Goal: Transaction & Acquisition: Subscribe to service/newsletter

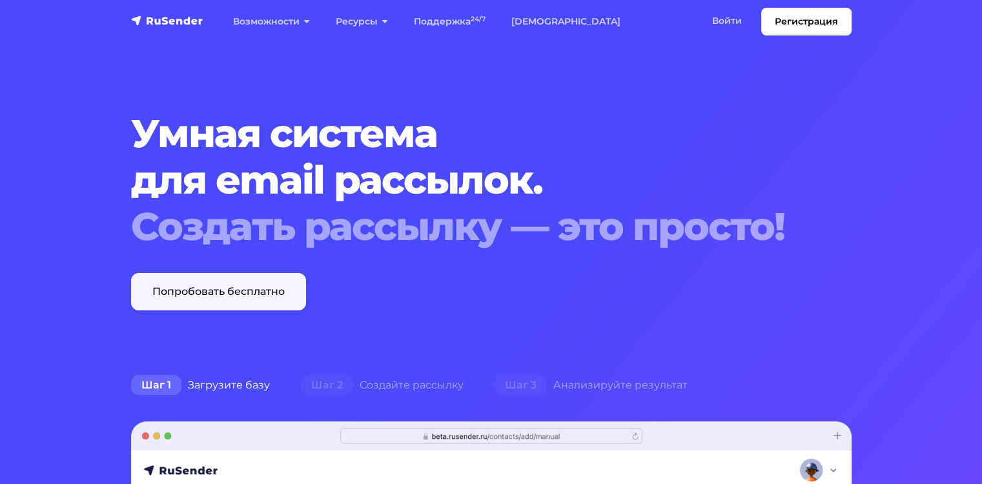
click at [215, 295] on link "Попробовать бесплатно" at bounding box center [218, 291] width 175 height 37
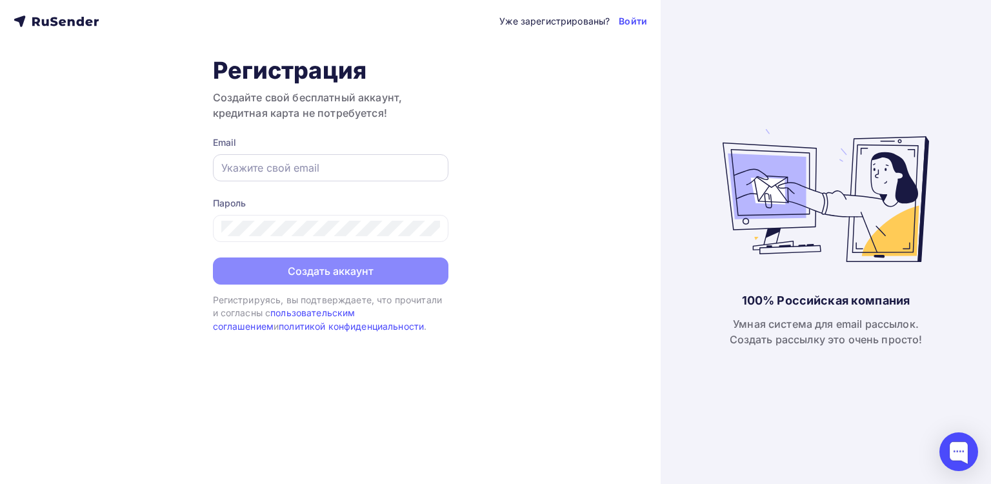
click at [329, 170] on input "text" at bounding box center [330, 167] width 219 height 15
type input "[EMAIL_ADDRESS][DOMAIN_NAME]"
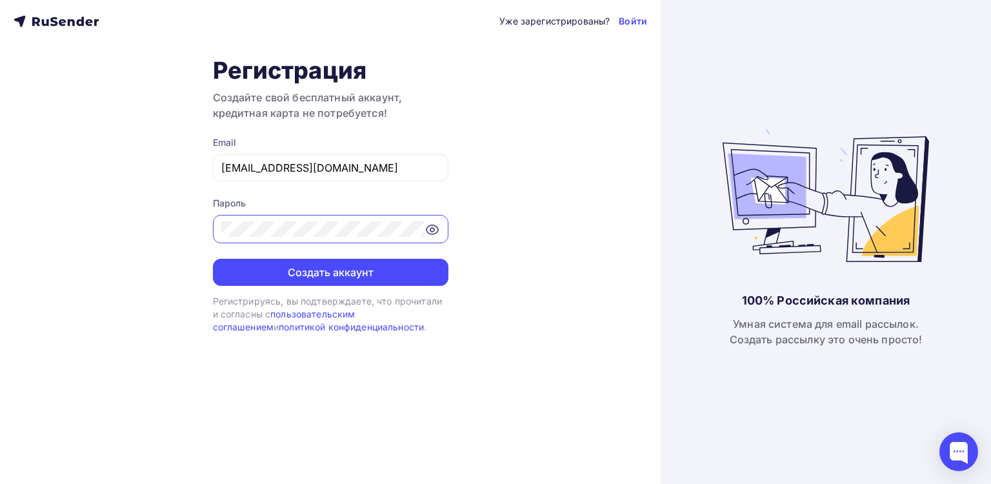
click at [213, 259] on button "Создать аккаунт" at bounding box center [331, 272] width 236 height 27
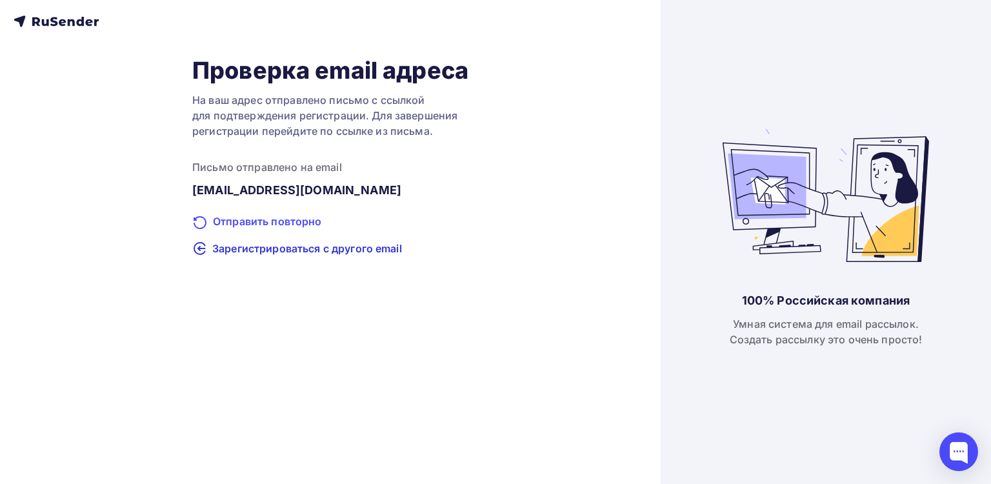
click at [276, 223] on div "Отправить повторно" at bounding box center [330, 222] width 276 height 17
